Goal: Navigation & Orientation: Find specific page/section

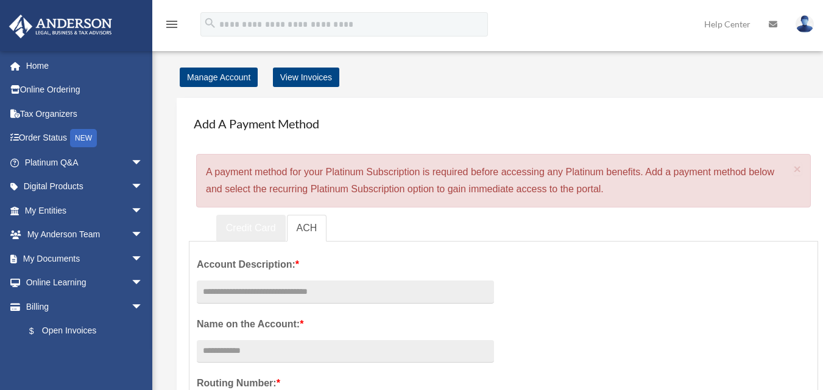
click at [238, 229] on link "Credit Card" at bounding box center [250, 228] width 69 height 27
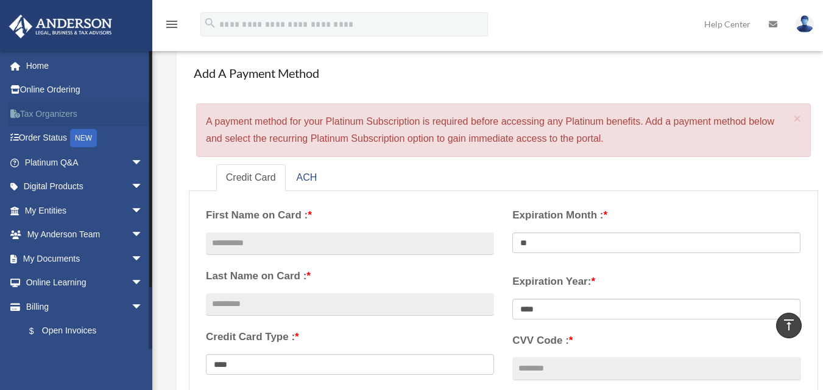
scroll to position [50, 0]
click at [37, 66] on link "Home" at bounding box center [85, 66] width 153 height 24
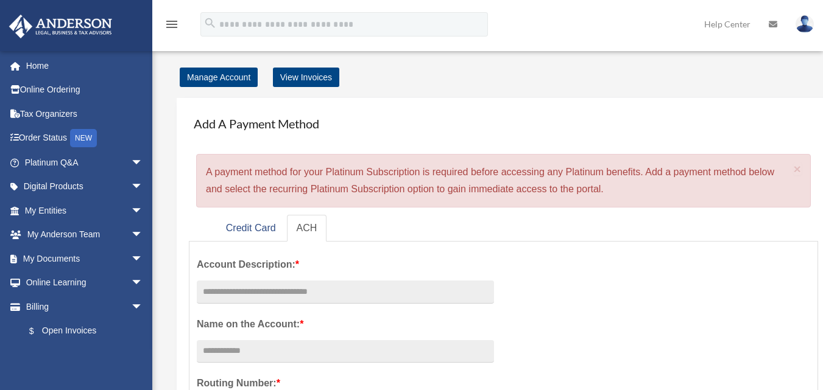
click at [169, 23] on icon "menu" at bounding box center [171, 24] width 15 height 15
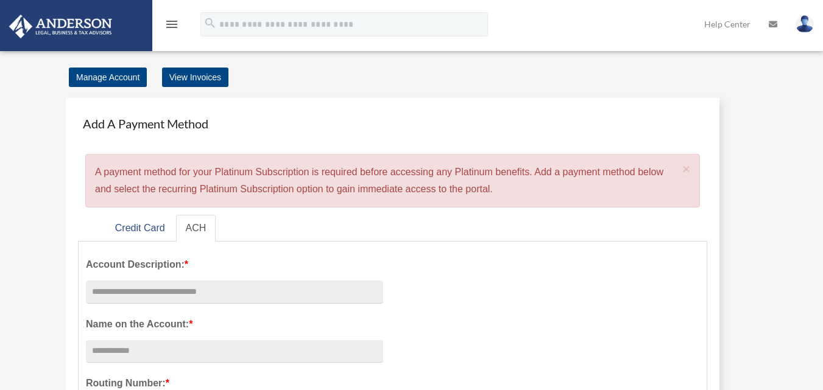
click at [172, 24] on icon "menu" at bounding box center [171, 24] width 15 height 15
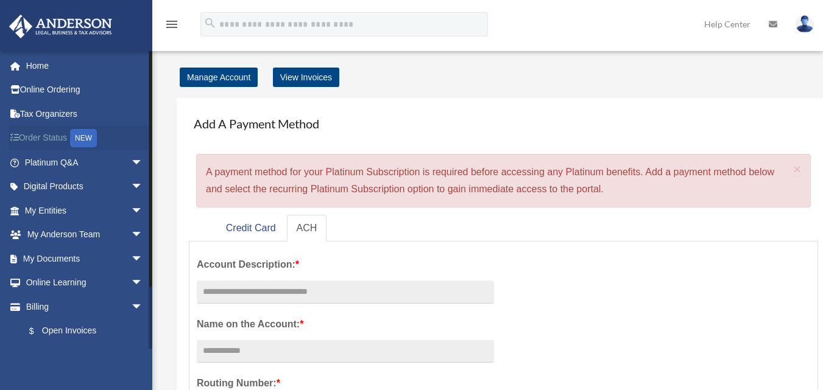
click at [88, 139] on div "NEW" at bounding box center [83, 138] width 27 height 18
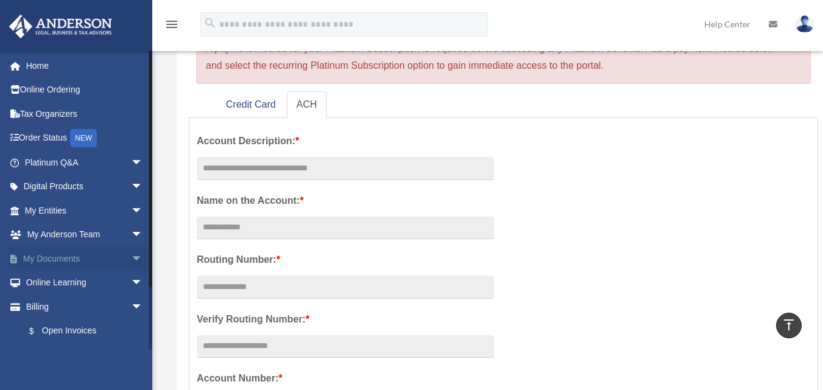
scroll to position [123, 0]
click at [131, 257] on span "arrow_drop_down" at bounding box center [143, 259] width 24 height 25
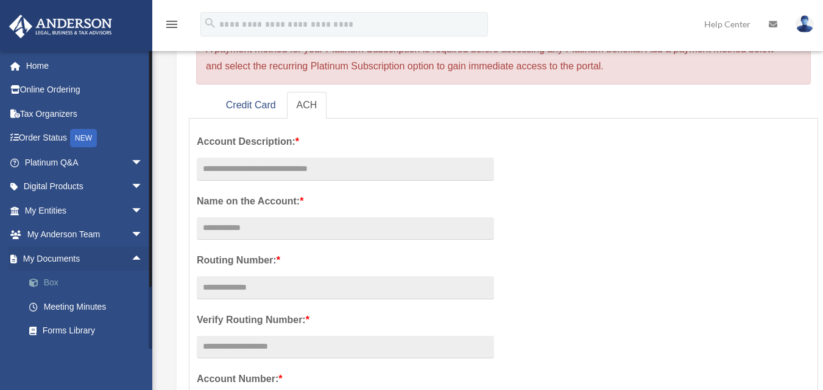
click at [50, 280] on link "Box" at bounding box center [89, 283] width 144 height 24
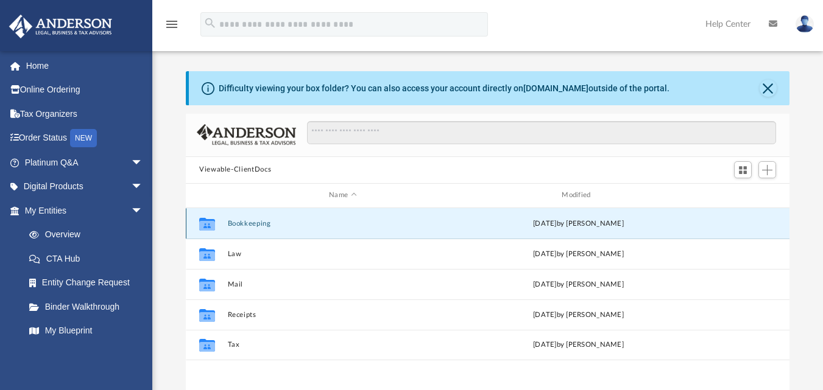
click at [257, 224] on button "Bookkeeping" at bounding box center [343, 223] width 230 height 8
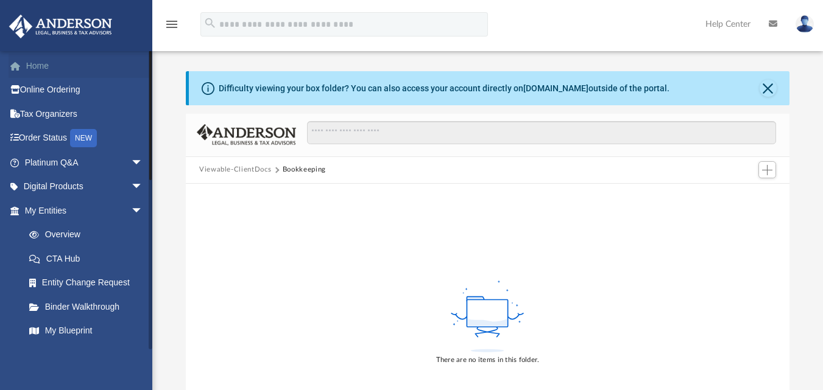
click at [43, 65] on link "Home" at bounding box center [85, 66] width 153 height 24
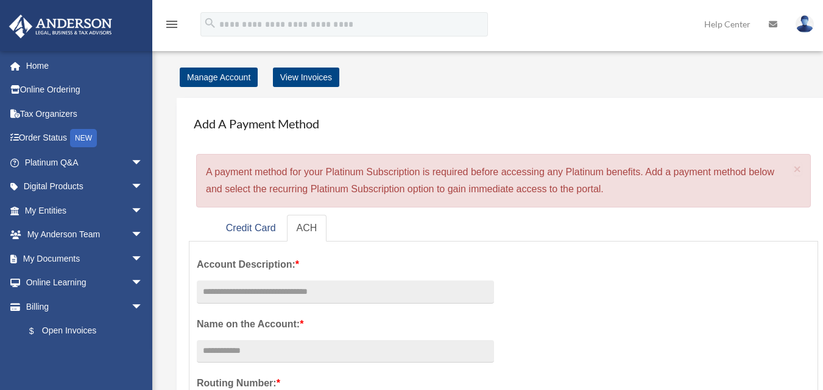
click at [800, 27] on img at bounding box center [804, 24] width 18 height 18
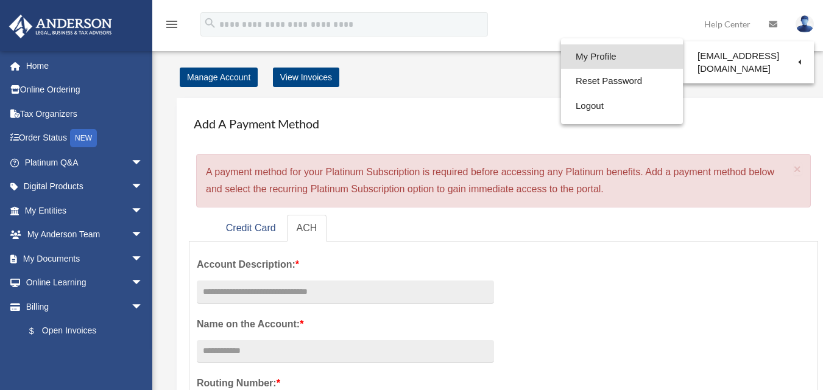
click at [585, 58] on link "My Profile" at bounding box center [622, 56] width 122 height 25
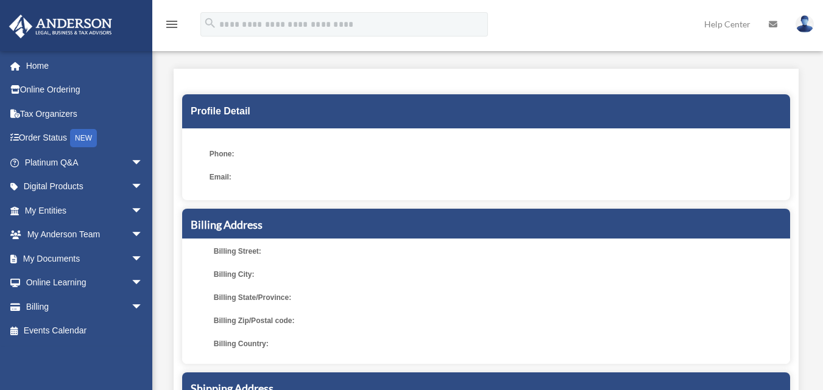
click at [245, 153] on span "Phone:" at bounding box center [289, 154] width 161 height 17
click at [226, 150] on span "Phone:" at bounding box center [289, 154] width 161 height 17
click at [224, 162] on span "Phone:" at bounding box center [289, 154] width 161 height 17
click at [79, 88] on link "Online Ordering" at bounding box center [85, 90] width 153 height 24
